Goal: Task Accomplishment & Management: Use online tool/utility

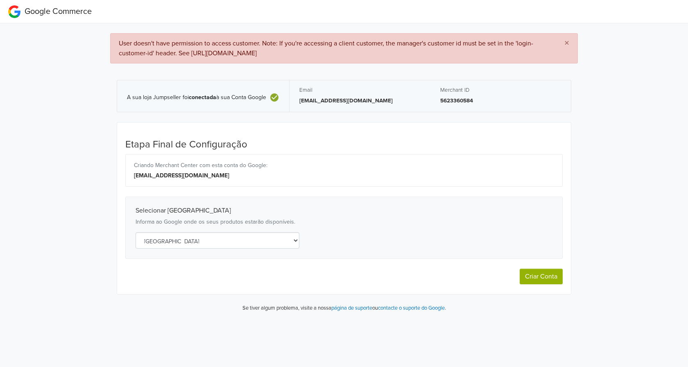
select select "pt"
click at [177, 173] on div "[EMAIL_ADDRESS][DOMAIN_NAME]" at bounding box center [344, 175] width 420 height 9
drag, startPoint x: 508, startPoint y: 186, endPoint x: 36, endPoint y: 193, distance: 472.0
click at [36, 193] on div "× User doesn't have permission to access customer. Note: If you're accessing a …" at bounding box center [344, 171] width 701 height 296
click at [514, 94] on div "Merchant ID 5623360584" at bounding box center [500, 96] width 121 height 18
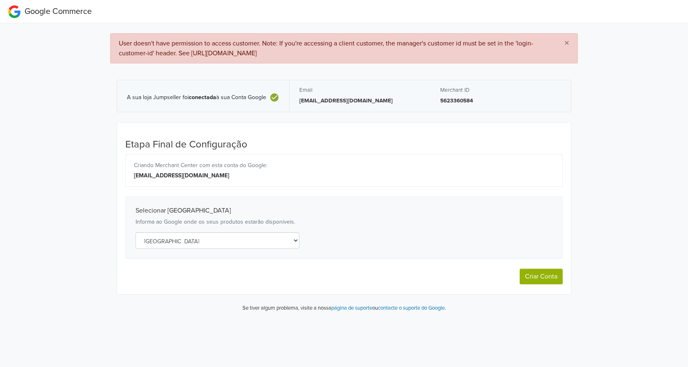
click at [565, 43] on span "×" at bounding box center [567, 43] width 5 height 12
select select "pt"
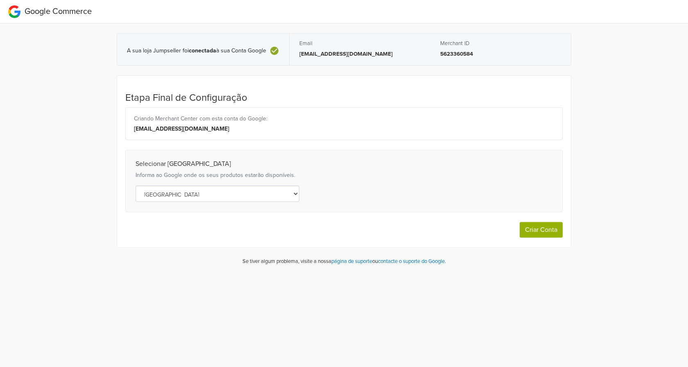
click at [540, 229] on button "Criar Conta" at bounding box center [541, 230] width 43 height 16
select select "pt"
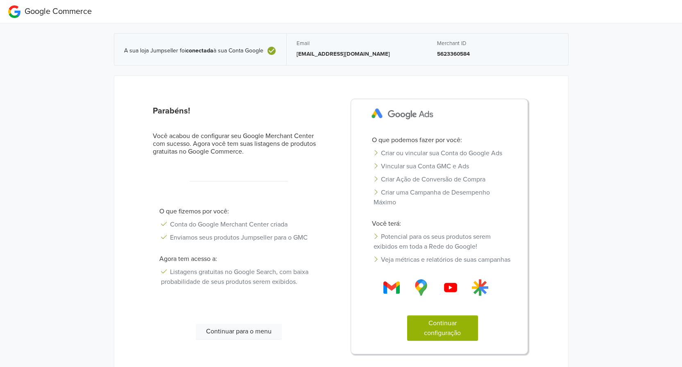
click at [224, 339] on button "Continuar para o menu" at bounding box center [239, 332] width 86 height 16
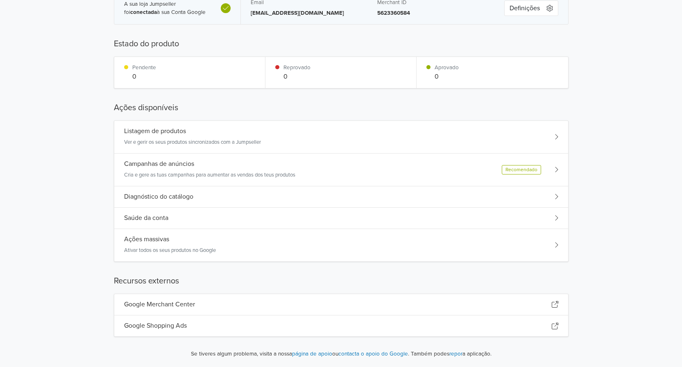
scroll to position [42, 0]
click at [553, 136] on div "Listagem de produtos Ver e gerir os seus produtos sincronizados com a Jumpseller" at bounding box center [341, 136] width 454 height 33
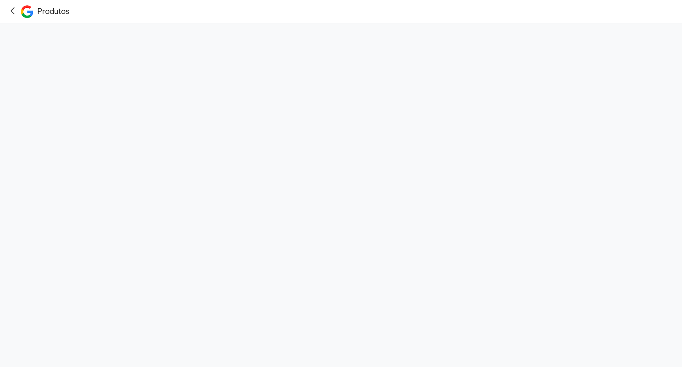
scroll to position [0, 0]
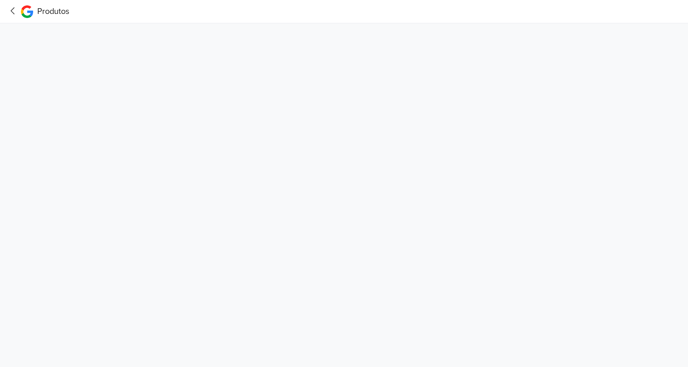
click at [13, 11] on icon at bounding box center [13, 11] width 13 height 10
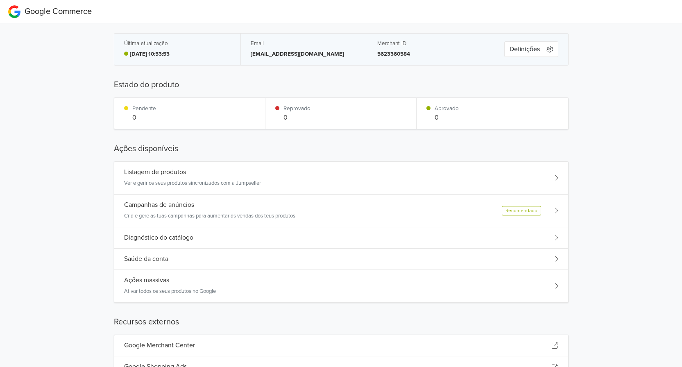
click at [546, 47] on icon "button" at bounding box center [549, 49] width 7 height 7
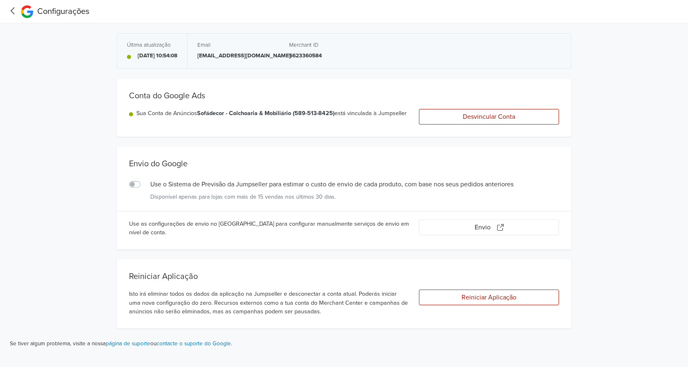
click at [14, 11] on icon at bounding box center [13, 11] width 13 height 10
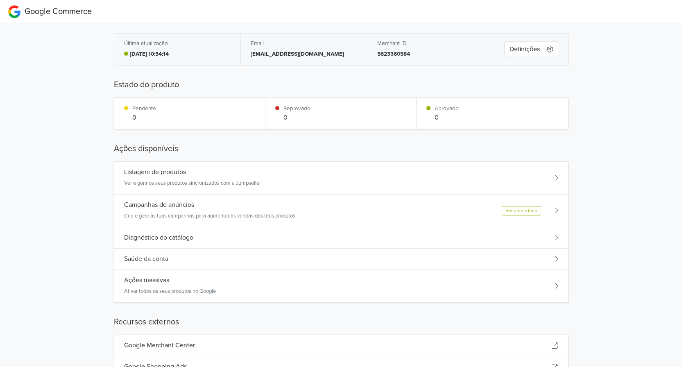
click at [514, 239] on div "Diagnóstico do catálogo" at bounding box center [341, 237] width 454 height 21
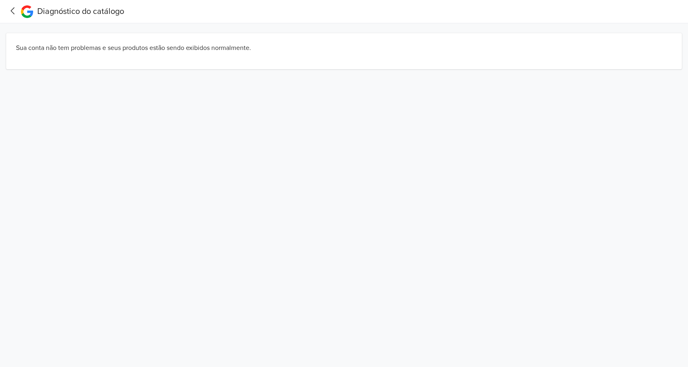
click at [12, 10] on icon at bounding box center [13, 10] width 4 height 7
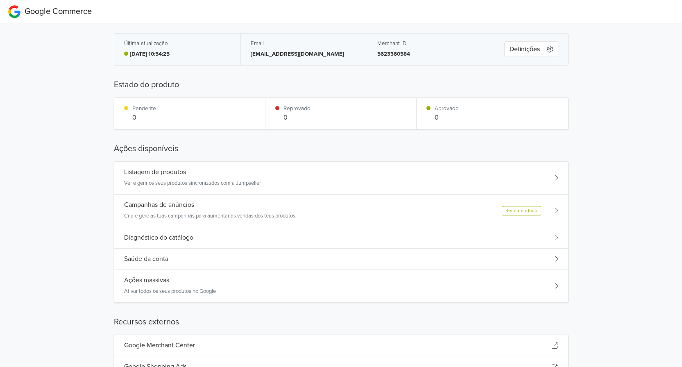
click at [537, 209] on div "Recomendado" at bounding box center [521, 210] width 39 height 9
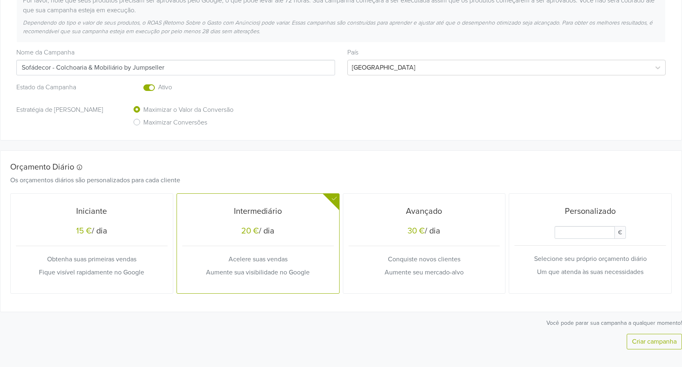
scroll to position [132, 0]
click at [606, 231] on input "Daily Custom Budget" at bounding box center [585, 230] width 60 height 13
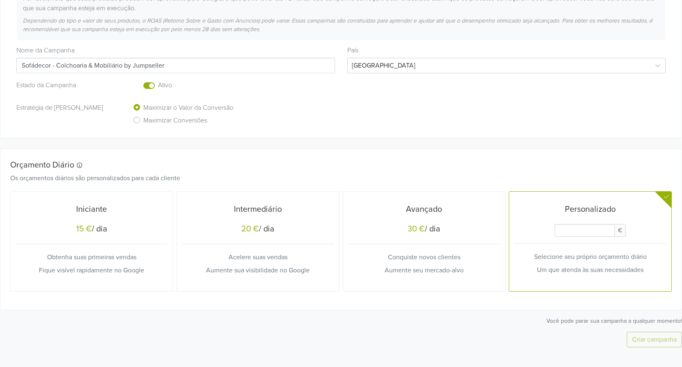
type input "5"
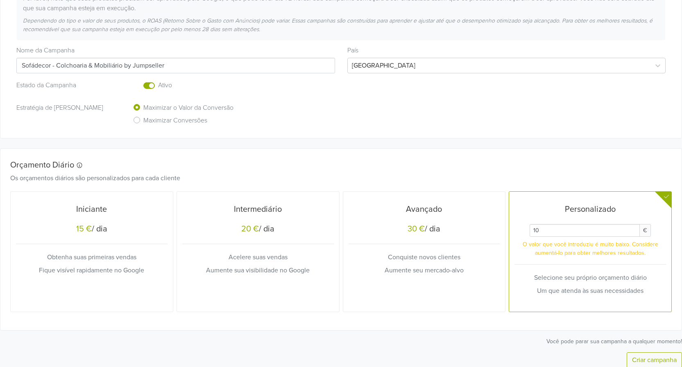
type input "1"
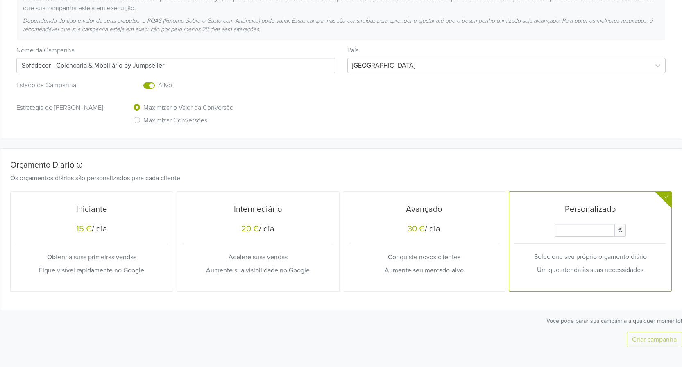
click at [407, 116] on div "Estratégia de [PERSON_NAME] o Valor da Conversão Maximizar Conversões" at bounding box center [341, 114] width 662 height 25
click at [113, 204] on h5 "Iniciante" at bounding box center [92, 209] width 152 height 10
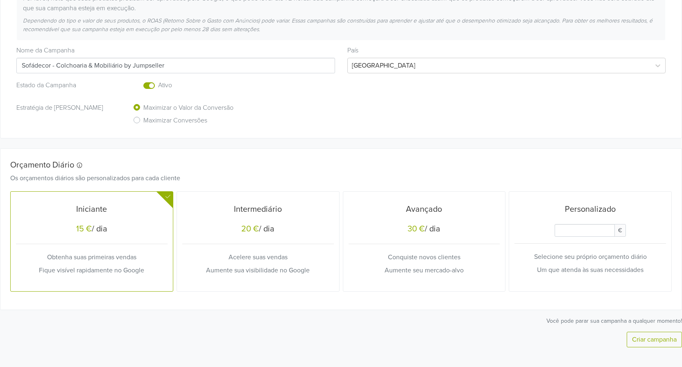
click at [660, 338] on button "Criar campanha" at bounding box center [654, 340] width 55 height 16
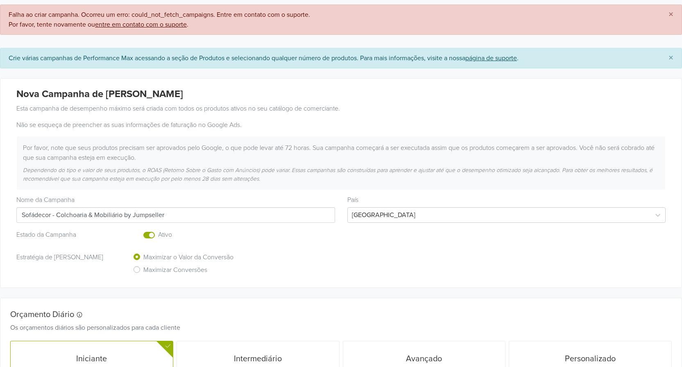
scroll to position [14, 0]
